Goal: Task Accomplishment & Management: Manage account settings

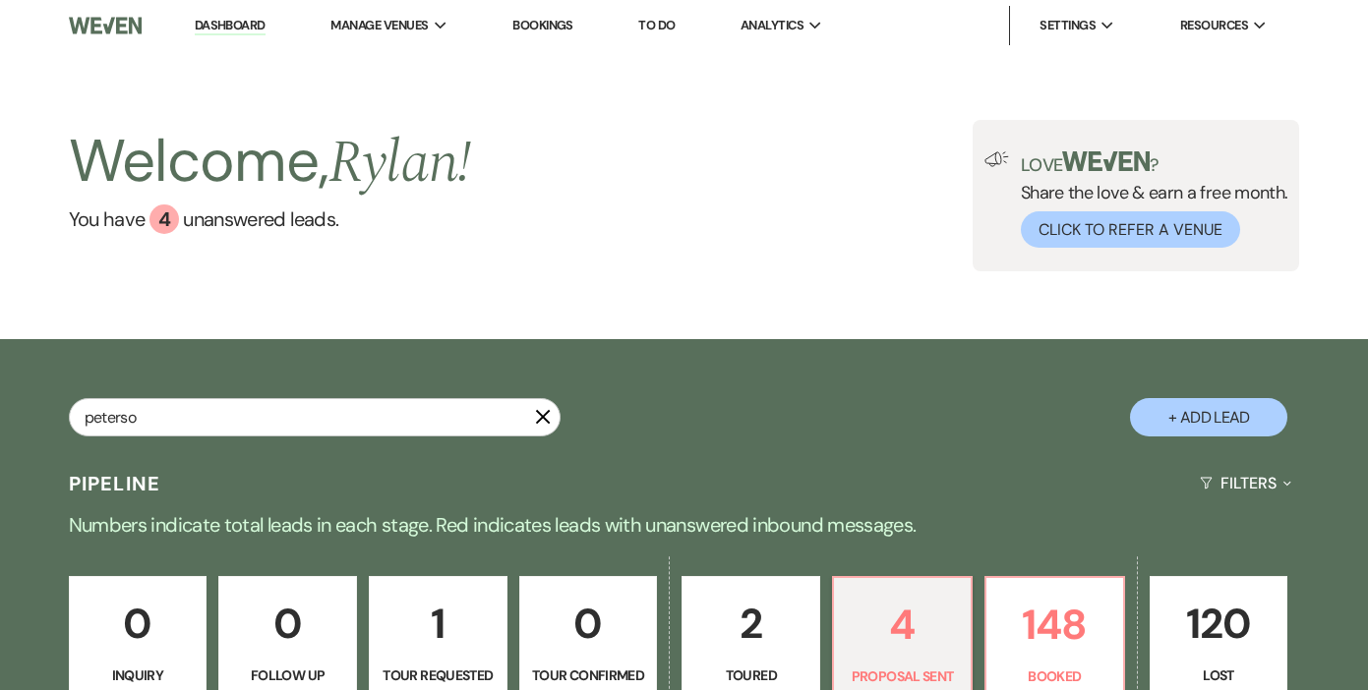
select select "6"
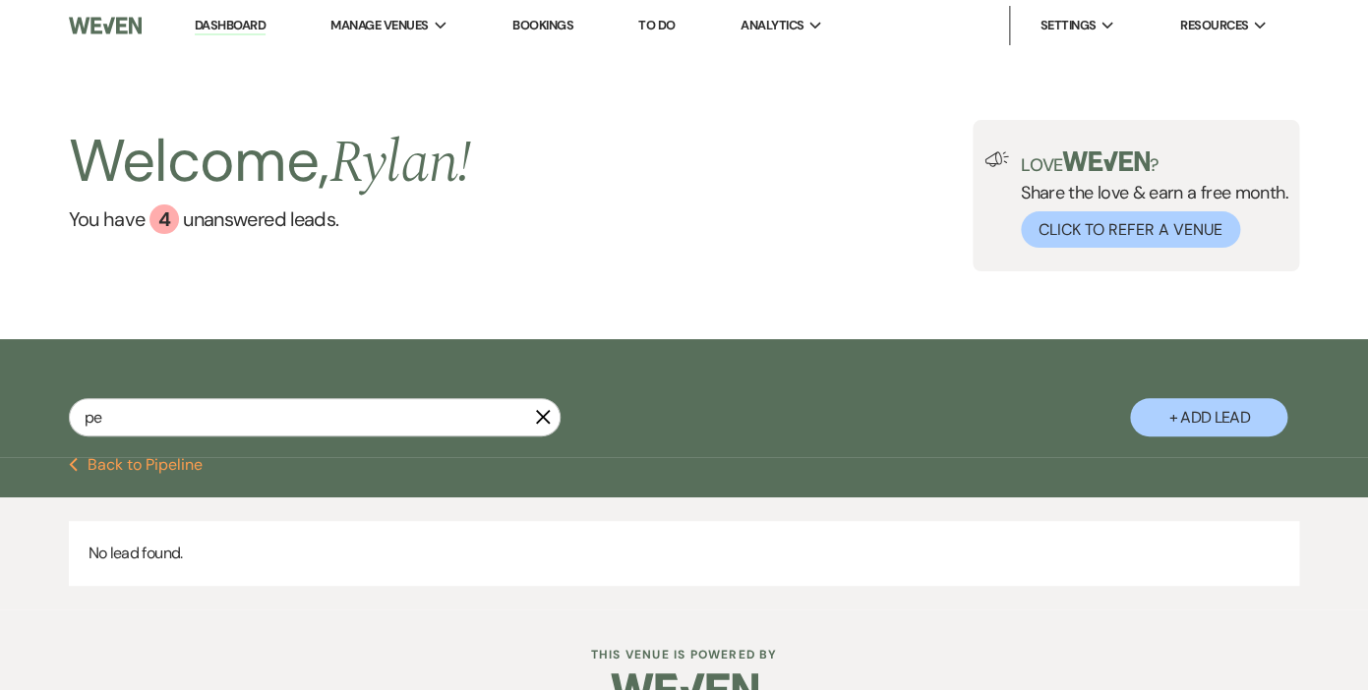
type input "p"
type input "[PERSON_NAME]"
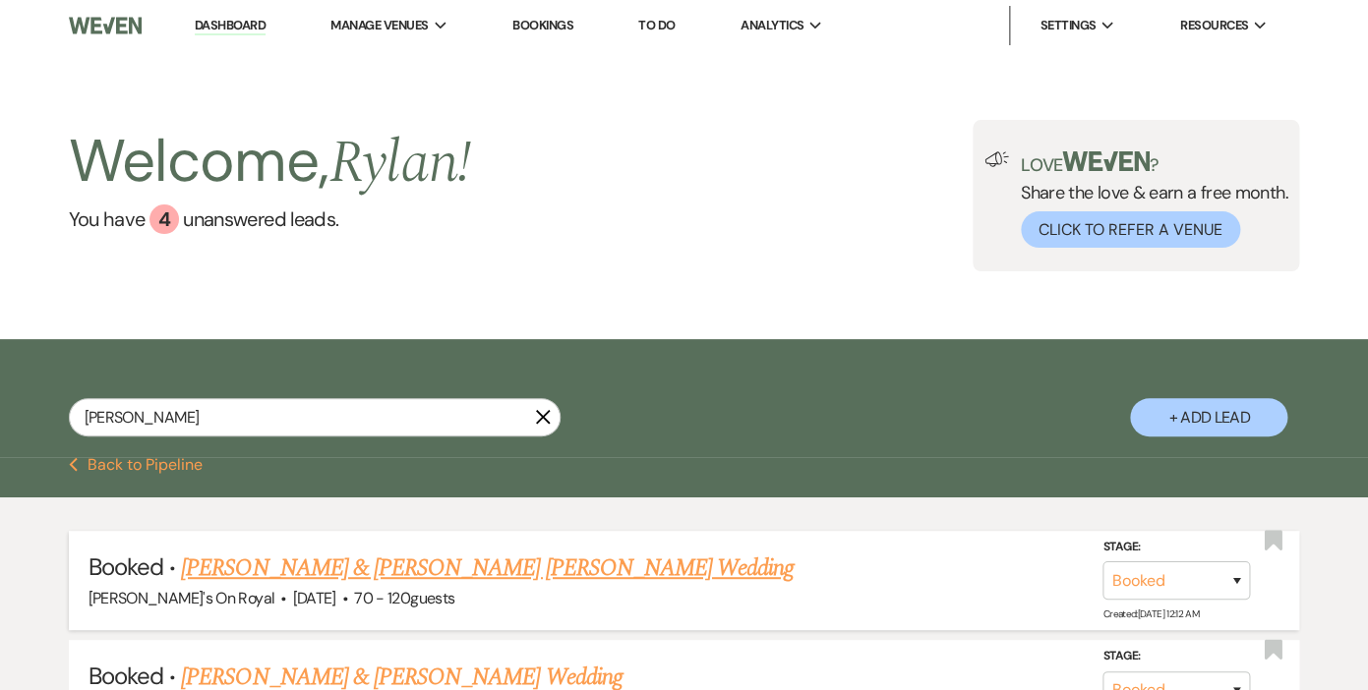
click at [296, 571] on link "[PERSON_NAME] & [PERSON_NAME] [PERSON_NAME] Wedding" at bounding box center [487, 568] width 613 height 35
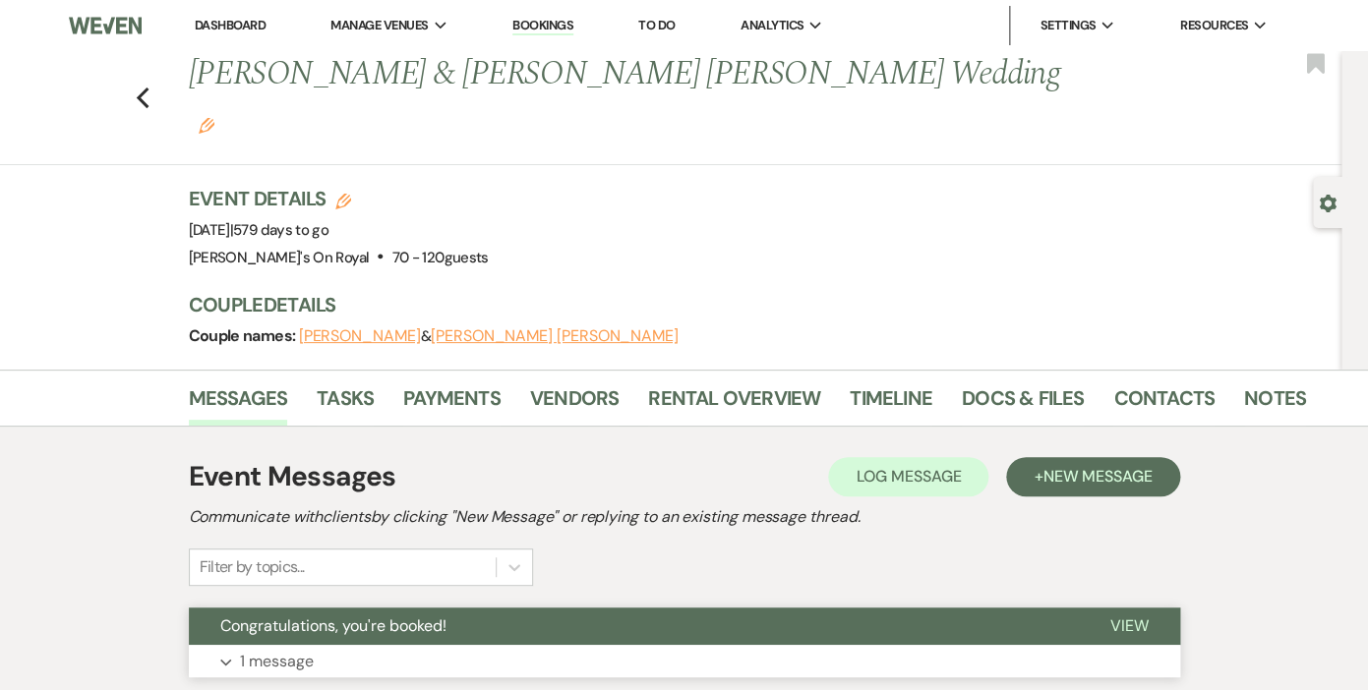
click at [292, 649] on p "1 message" at bounding box center [277, 662] width 74 height 26
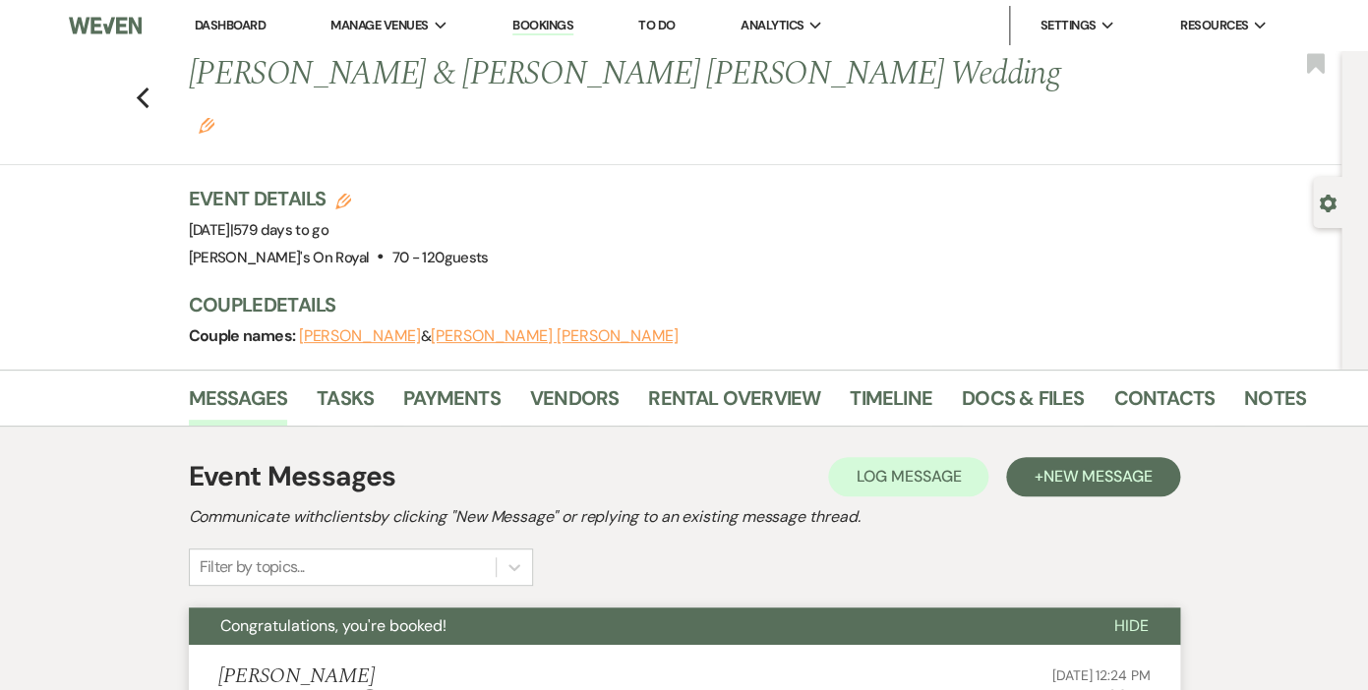
scroll to position [88, 0]
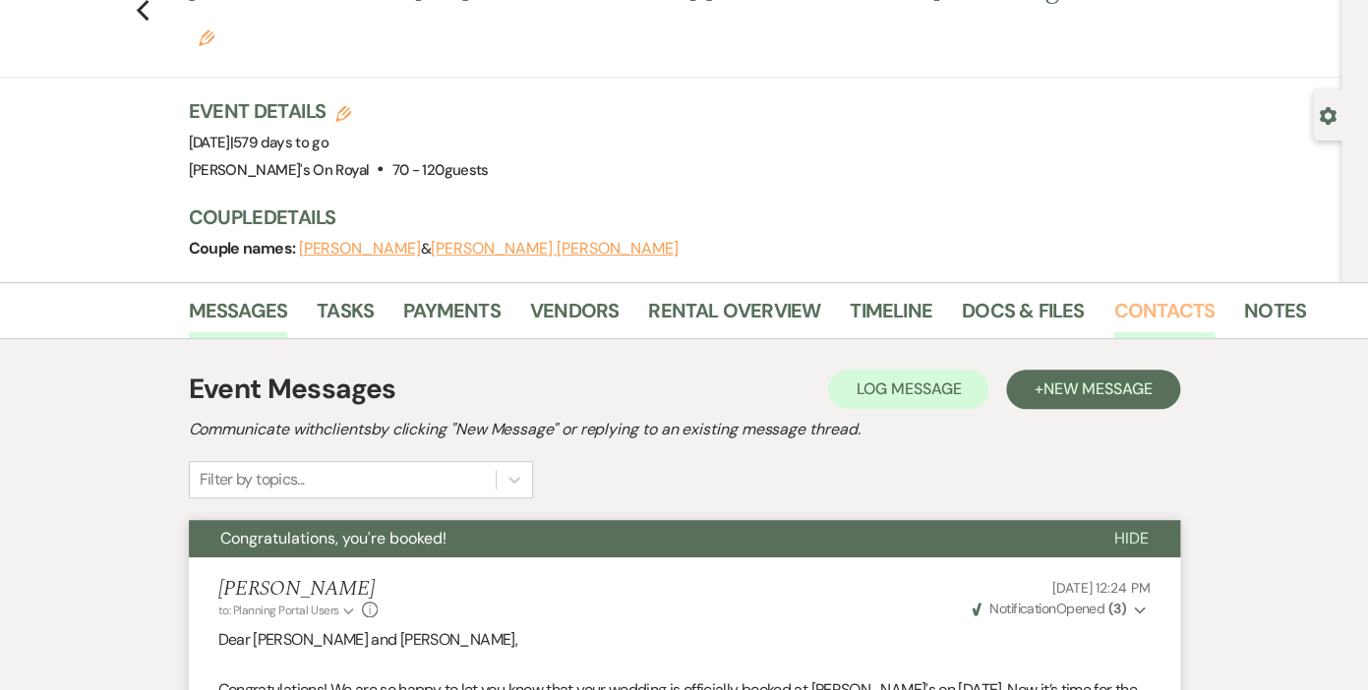
click at [1128, 295] on link "Contacts" at bounding box center [1163, 316] width 101 height 43
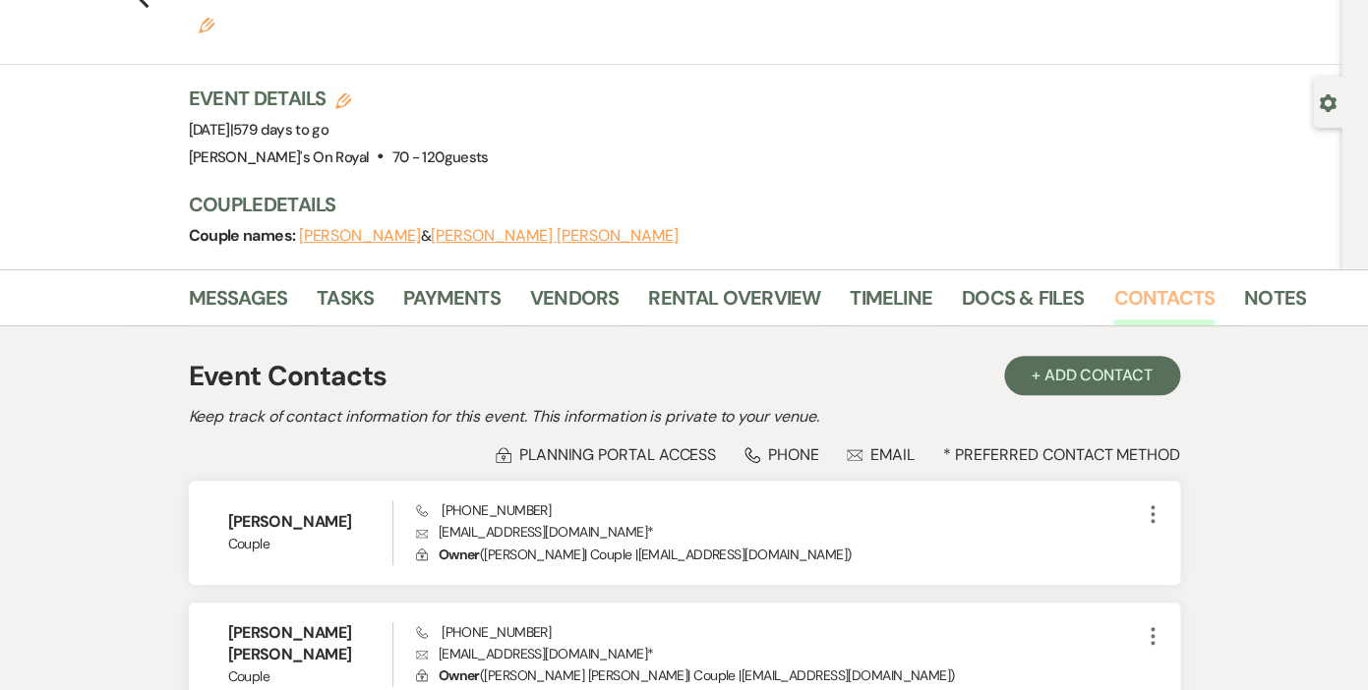
scroll to position [64, 0]
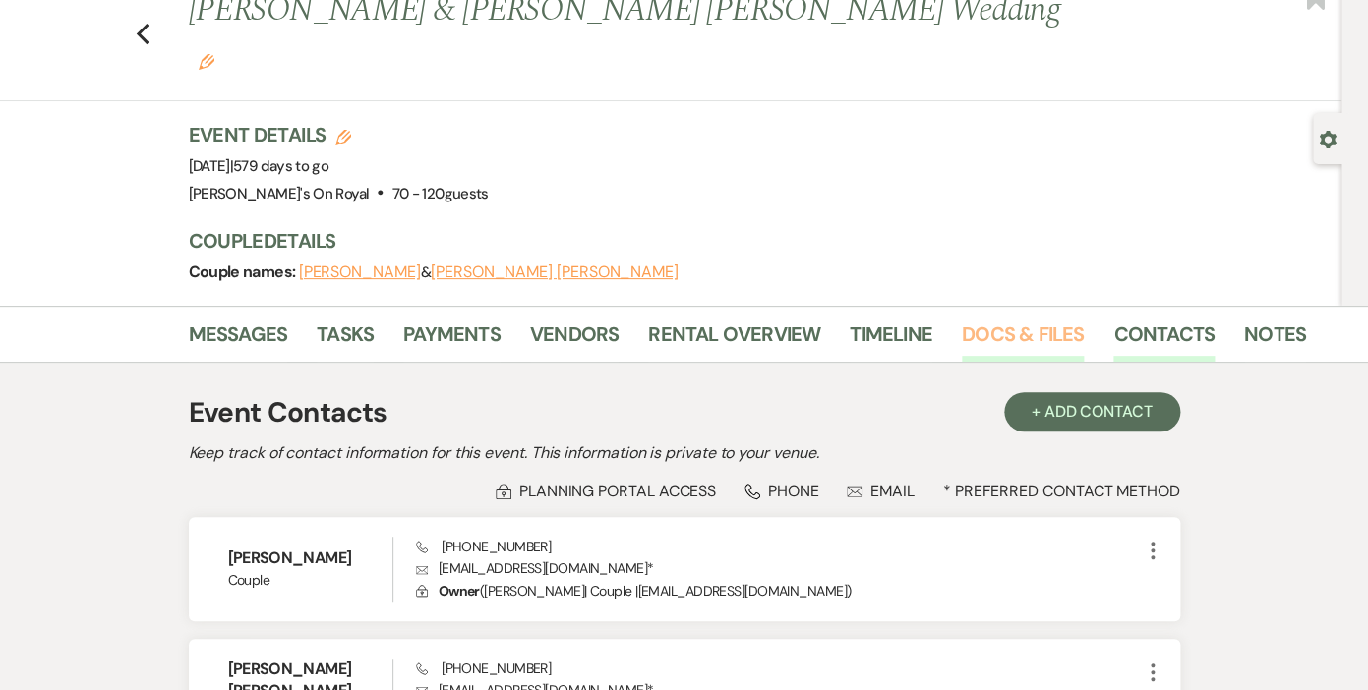
click at [979, 319] on link "Docs & Files" at bounding box center [1023, 340] width 122 height 43
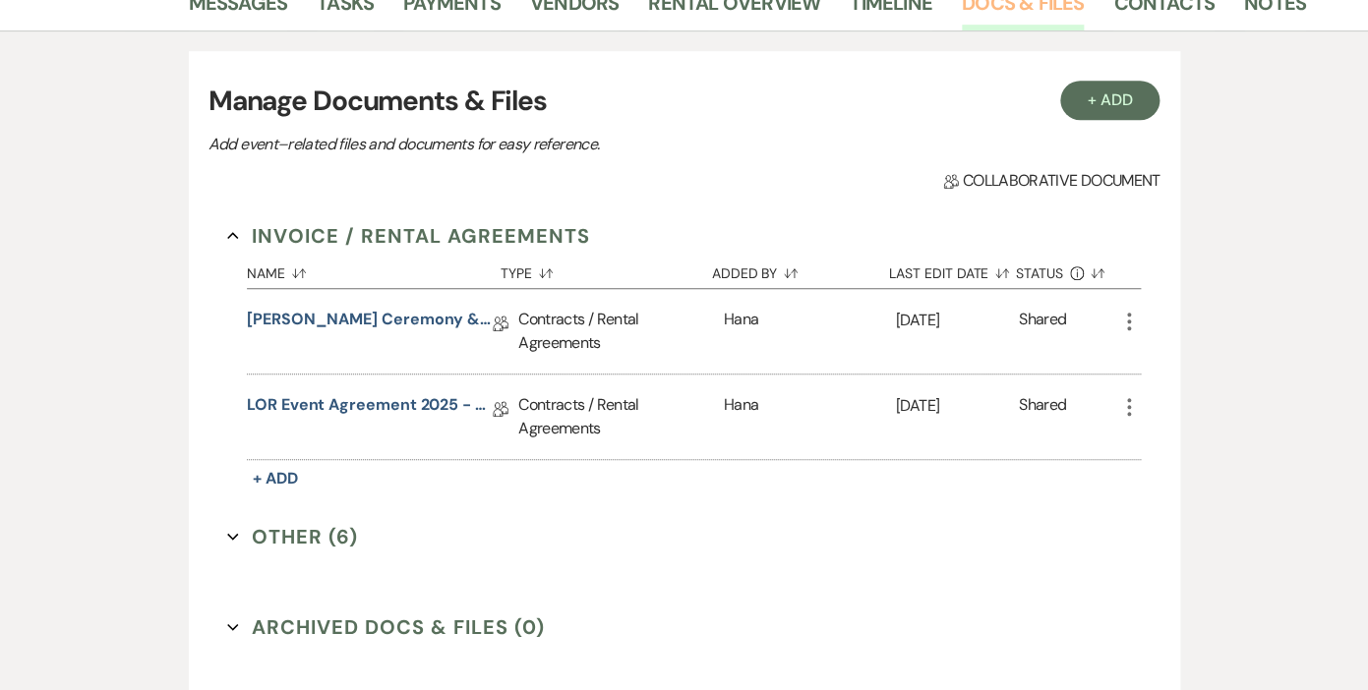
scroll to position [380, 0]
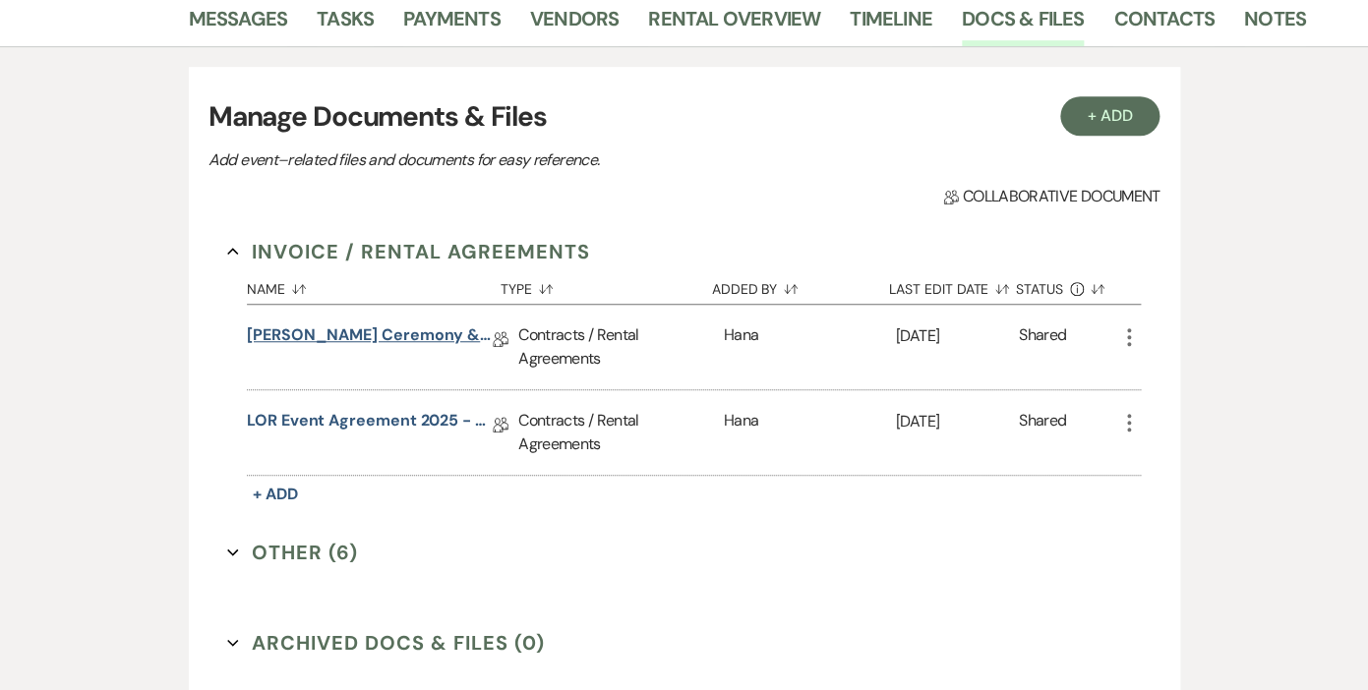
click at [374, 324] on link "[PERSON_NAME] Ceremony & Seated Dinner Contract [DATE]" at bounding box center [370, 339] width 246 height 30
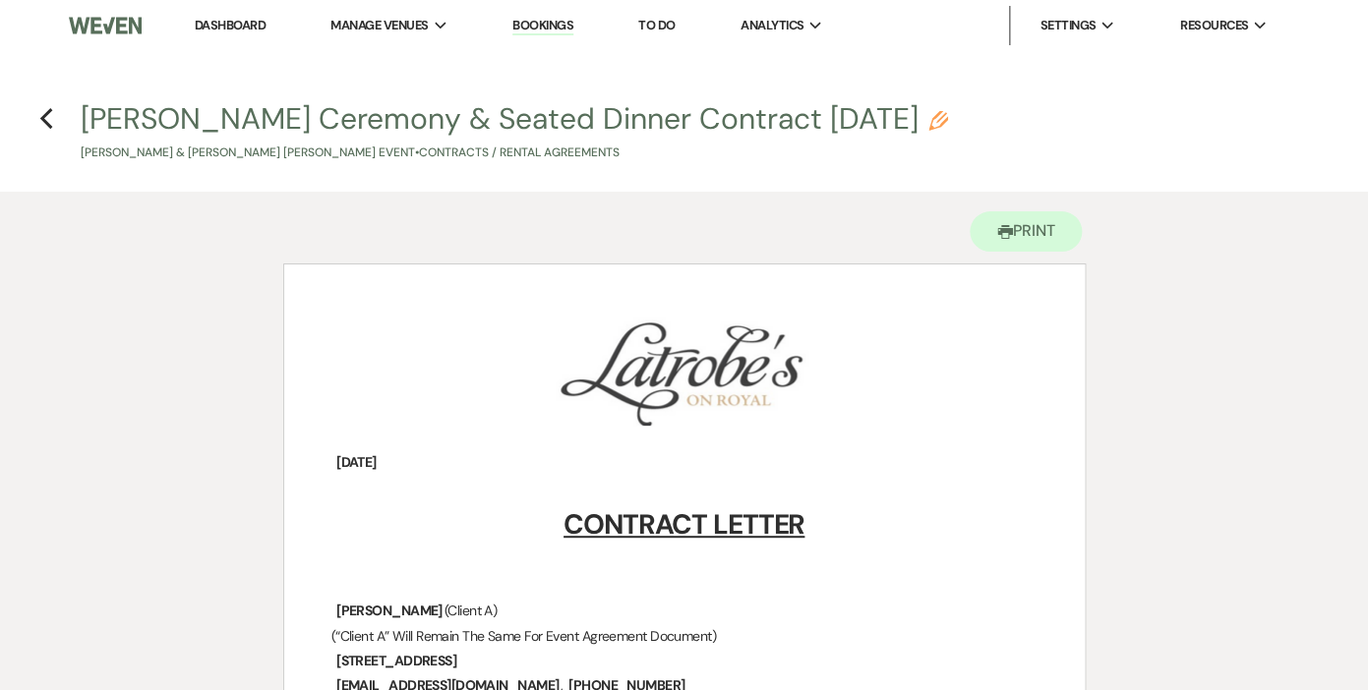
click at [235, 24] on link "Dashboard" at bounding box center [230, 25] width 71 height 17
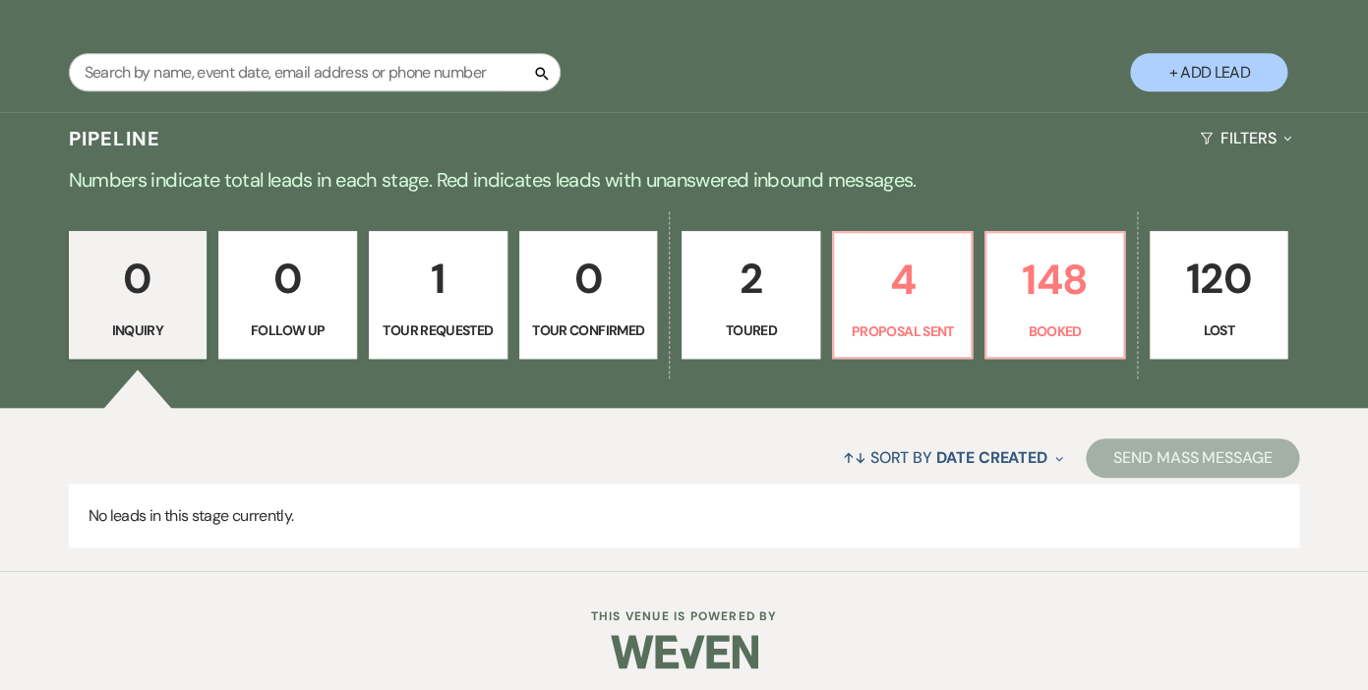
scroll to position [353, 0]
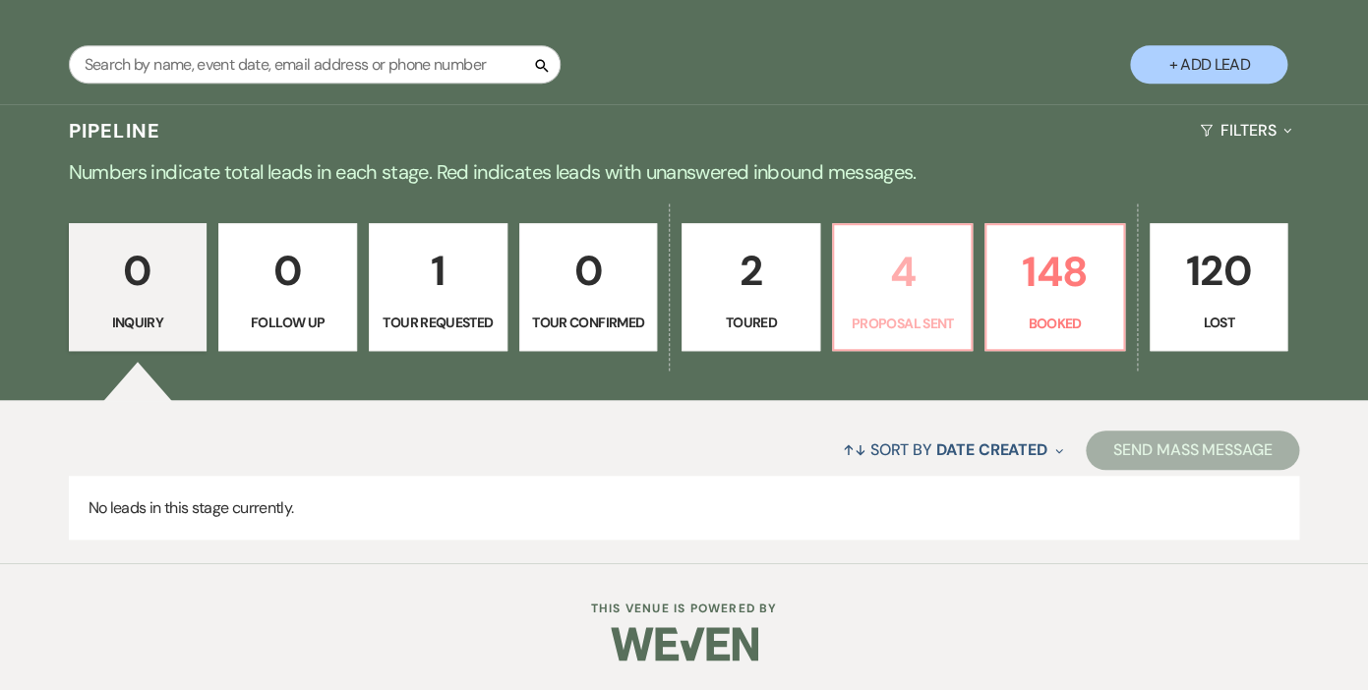
click at [916, 306] on link "4 Proposal Sent" at bounding box center [902, 287] width 141 height 128
select select "6"
